Goal: Task Accomplishment & Management: Manage account settings

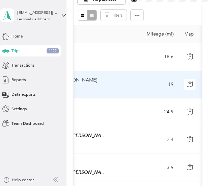
scroll to position [0, 157]
